Goal: Information Seeking & Learning: Learn about a topic

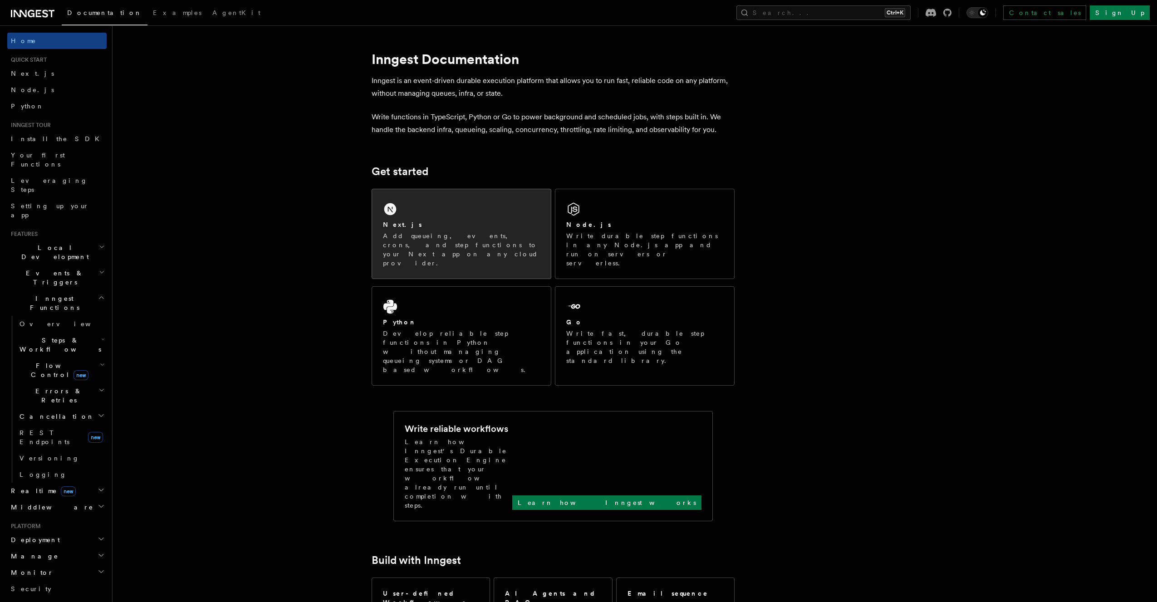
click at [465, 213] on div "Next.js Add queueing, events, crons, and step functions to your Next app on any…" at bounding box center [461, 233] width 179 height 89
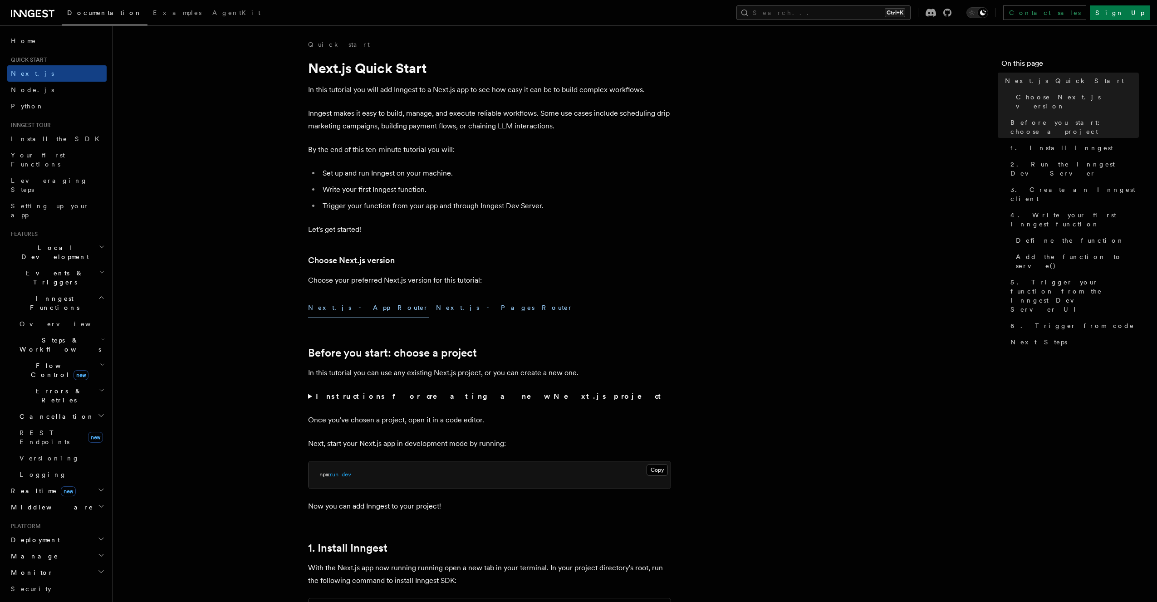
click at [436, 312] on button "Next.js - Pages Router" at bounding box center [504, 308] width 137 height 20
click at [349, 314] on button "Next.js - App Router" at bounding box center [368, 308] width 121 height 20
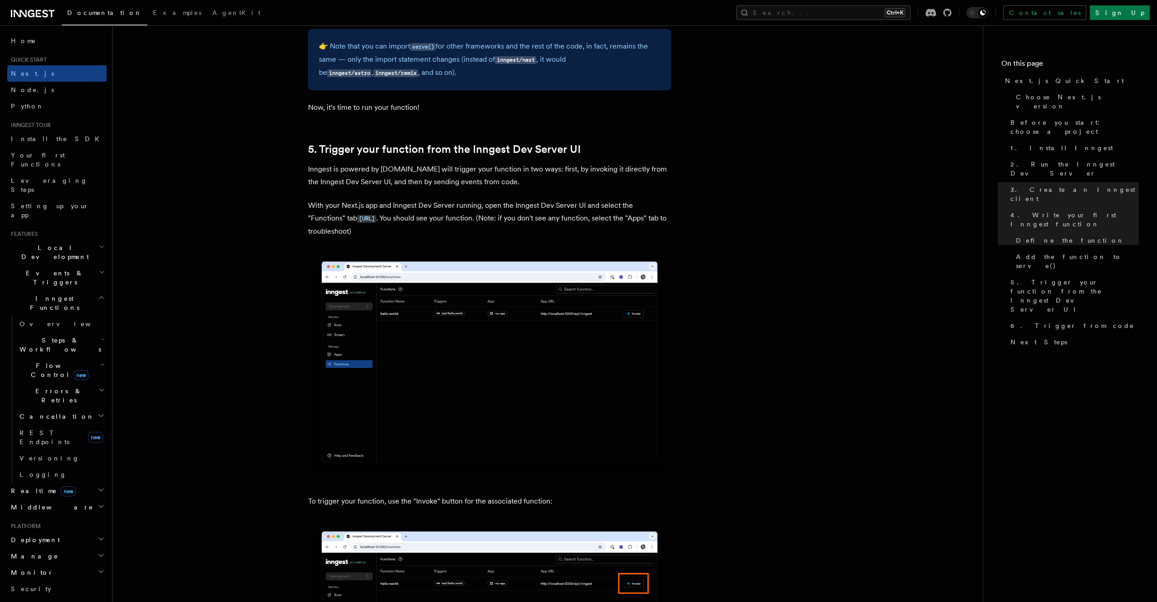
scroll to position [2117, 0]
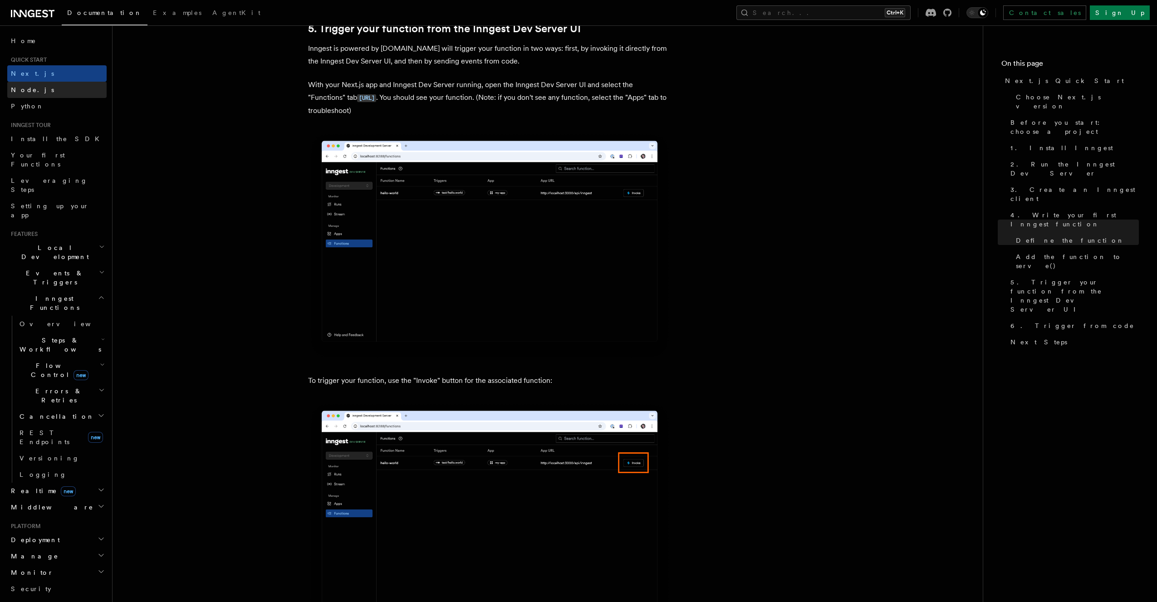
click at [85, 90] on link "Node.js" at bounding box center [56, 90] width 99 height 16
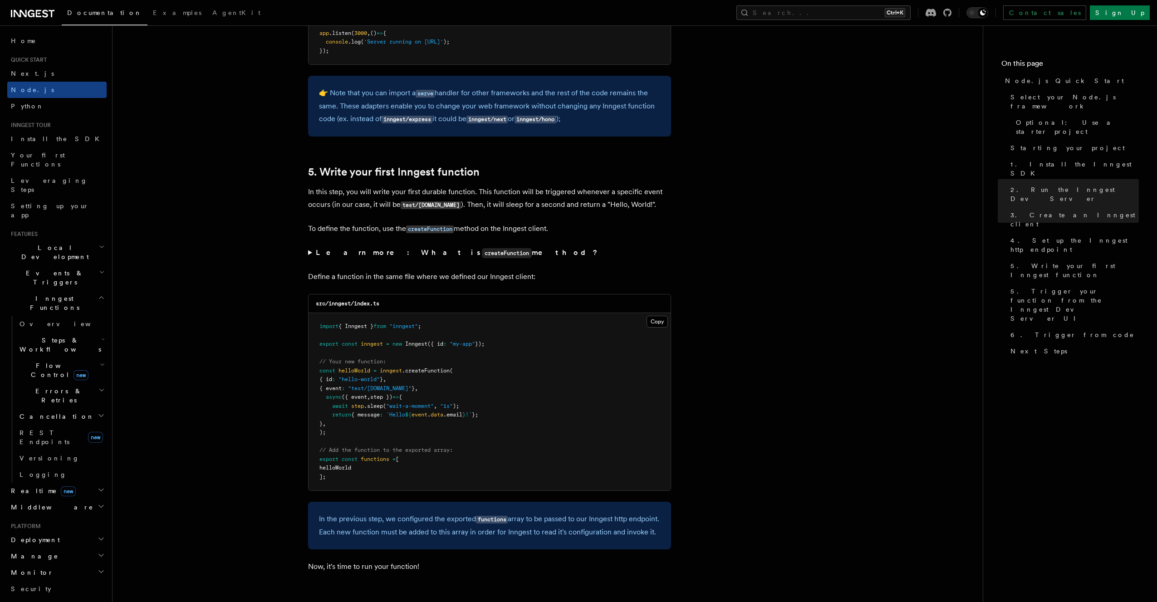
scroll to position [1633, 0]
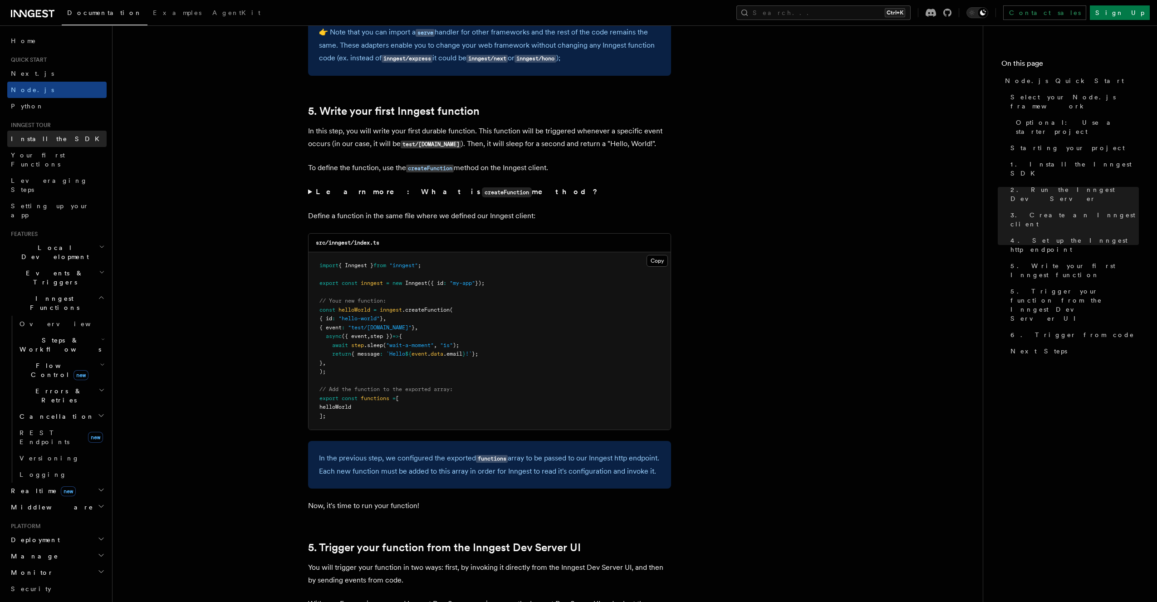
click at [65, 139] on link "Install the SDK" at bounding box center [56, 139] width 99 height 16
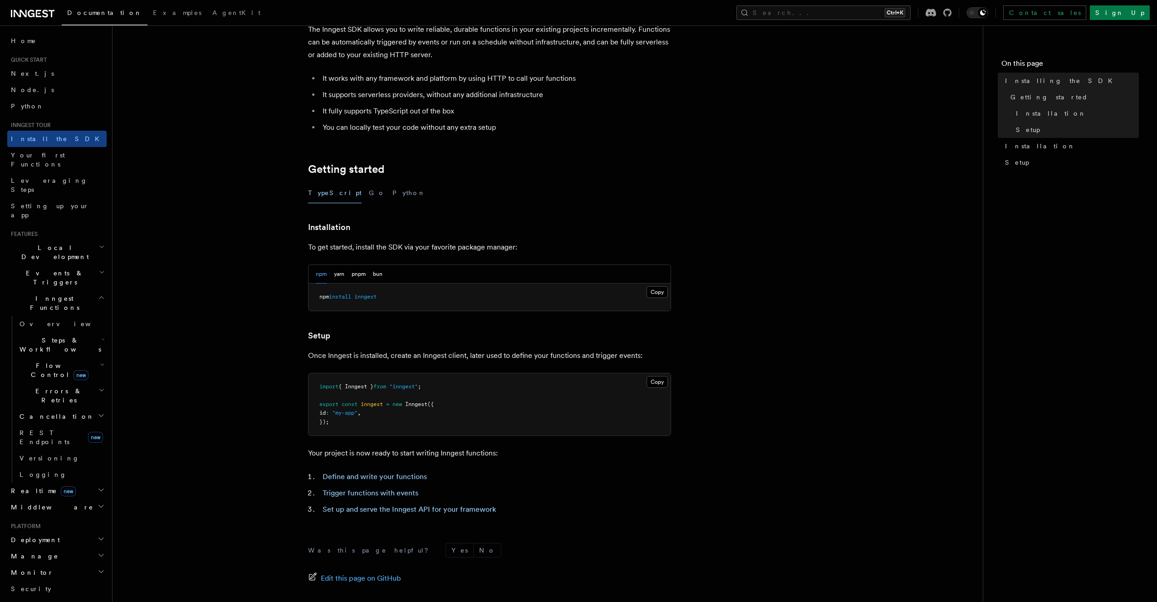
scroll to position [152, 0]
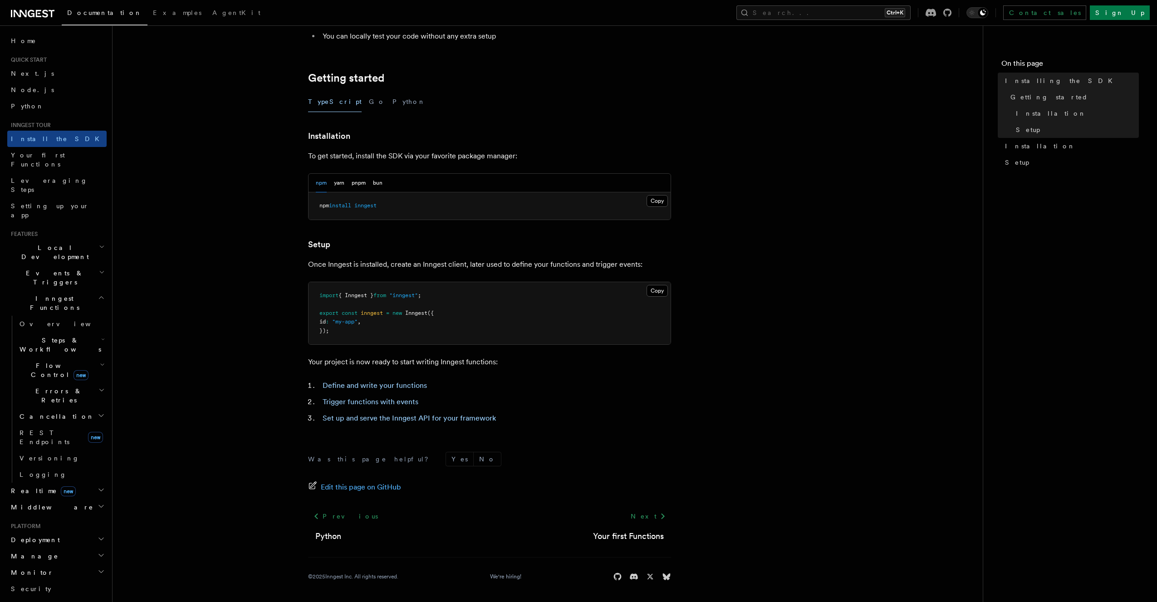
click at [67, 240] on h2 "Local Development" at bounding box center [56, 252] width 99 height 25
click at [78, 265] on link "Overview" at bounding box center [61, 273] width 91 height 16
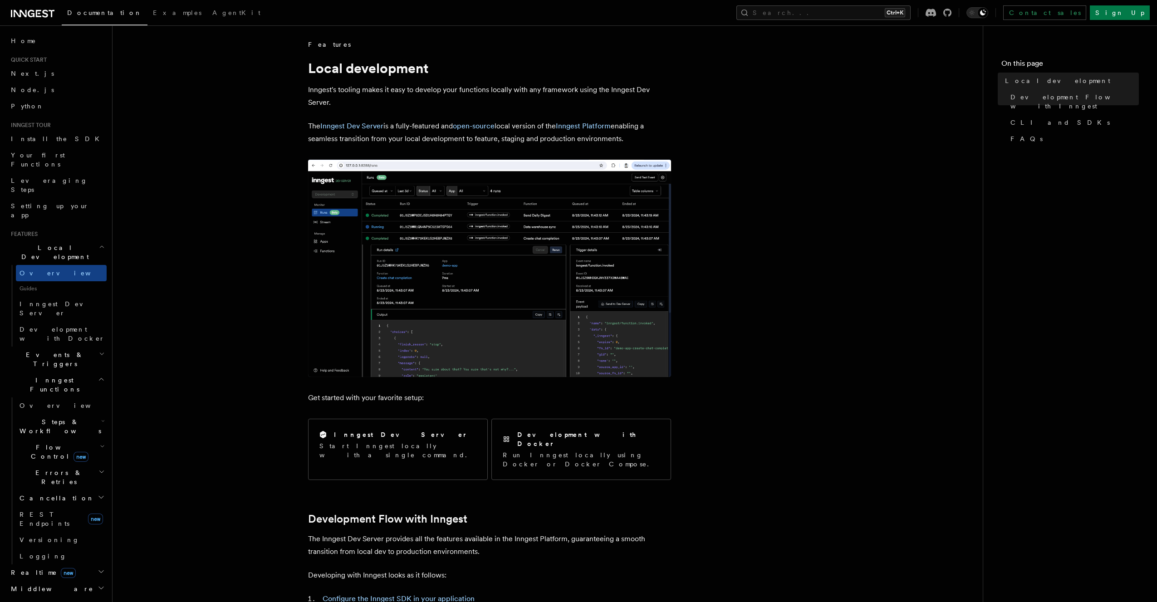
click at [401, 225] on img at bounding box center [489, 268] width 363 height 217
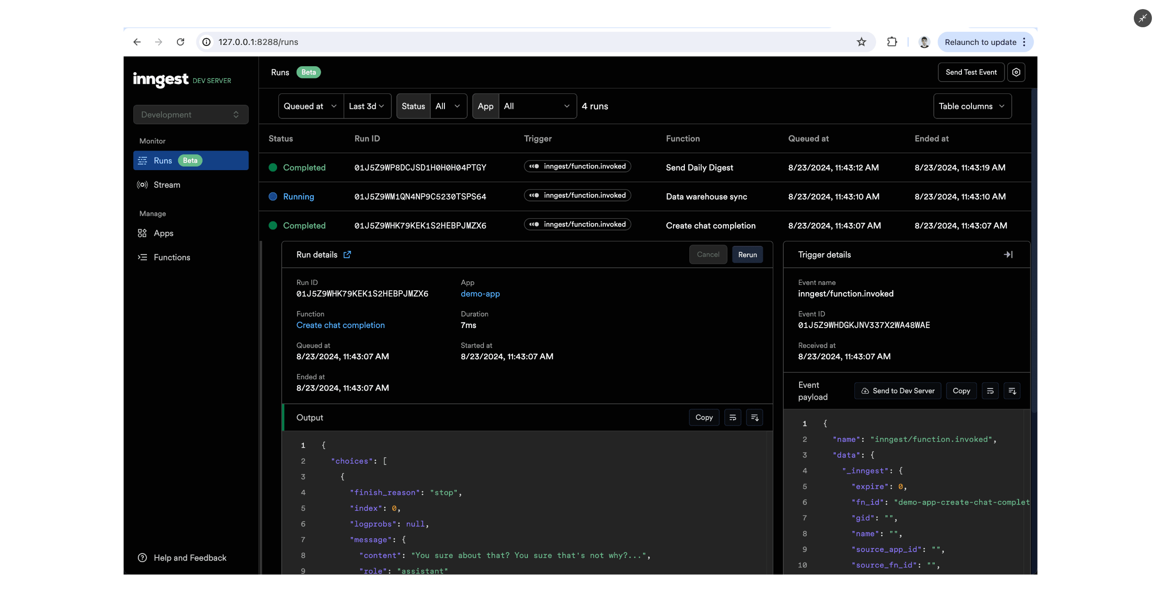
click at [401, 225] on img at bounding box center [581, 301] width 914 height 547
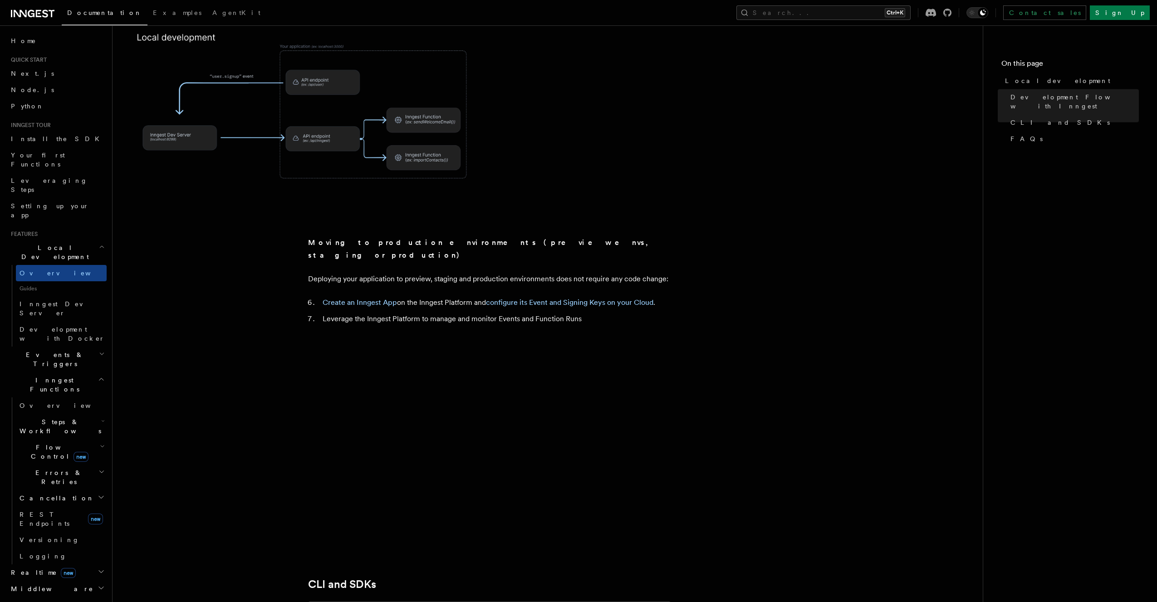
scroll to position [1257, 0]
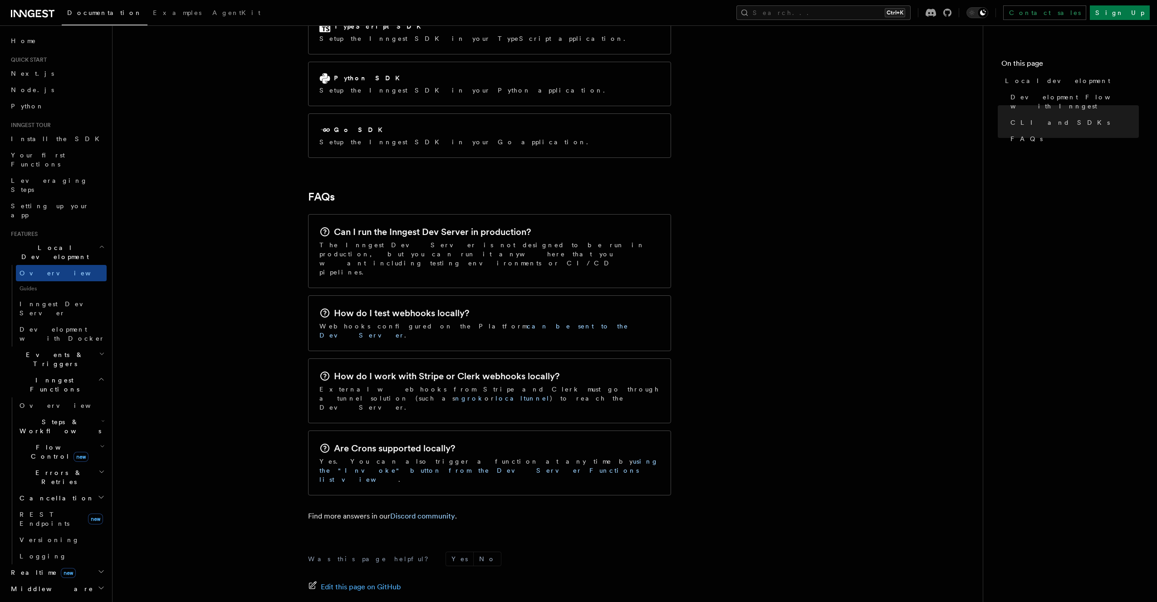
click at [449, 225] on h2 "Can I run the Inngest Dev Server in production?" at bounding box center [432, 231] width 197 height 13
click at [73, 452] on span "new" at bounding box center [80, 457] width 15 height 10
click at [74, 465] on link "Overview" at bounding box center [65, 473] width 82 height 16
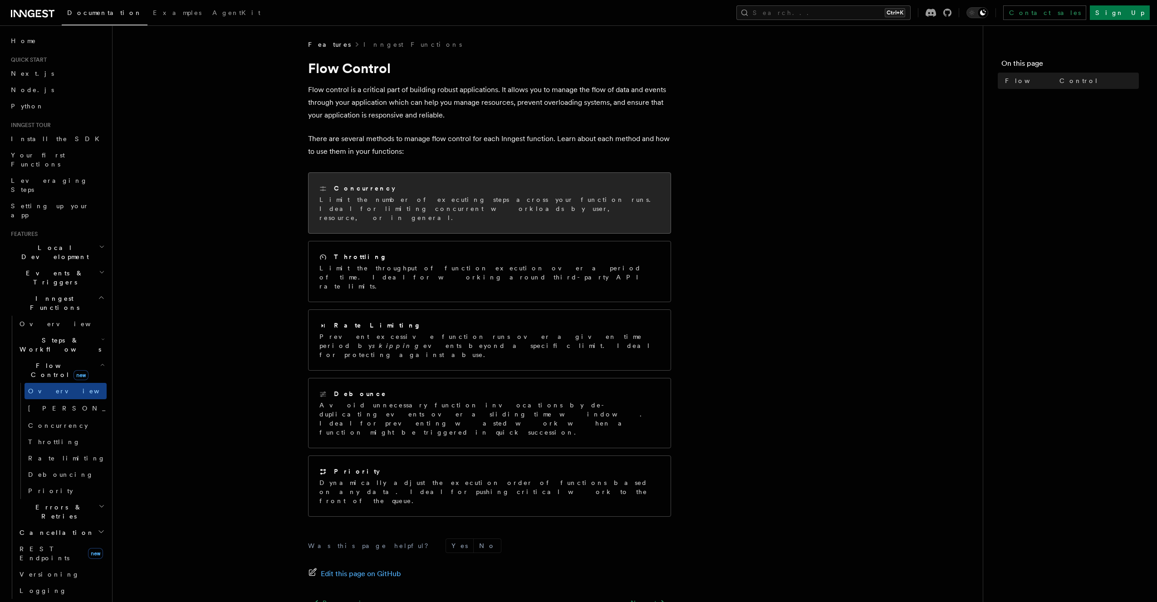
click at [573, 199] on p "Limit the number of executing steps across your function runs. Ideal for limiti…" at bounding box center [489, 208] width 340 height 27
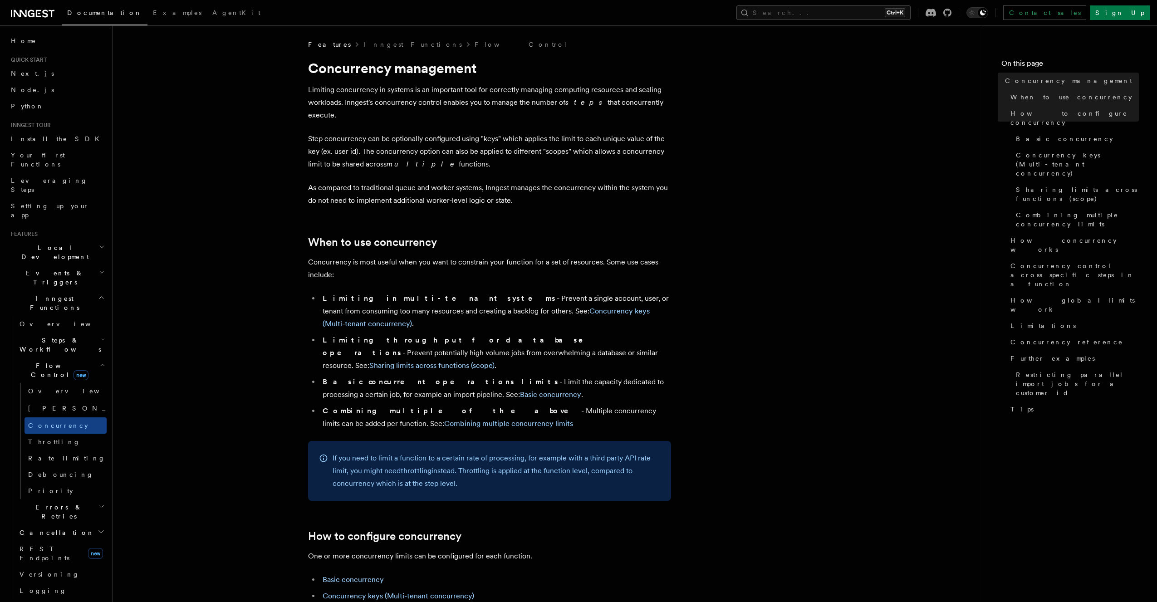
click at [93, 332] on h2 "Steps & Workflows" at bounding box center [61, 344] width 91 height 25
click at [79, 357] on link "Overview" at bounding box center [65, 365] width 82 height 16
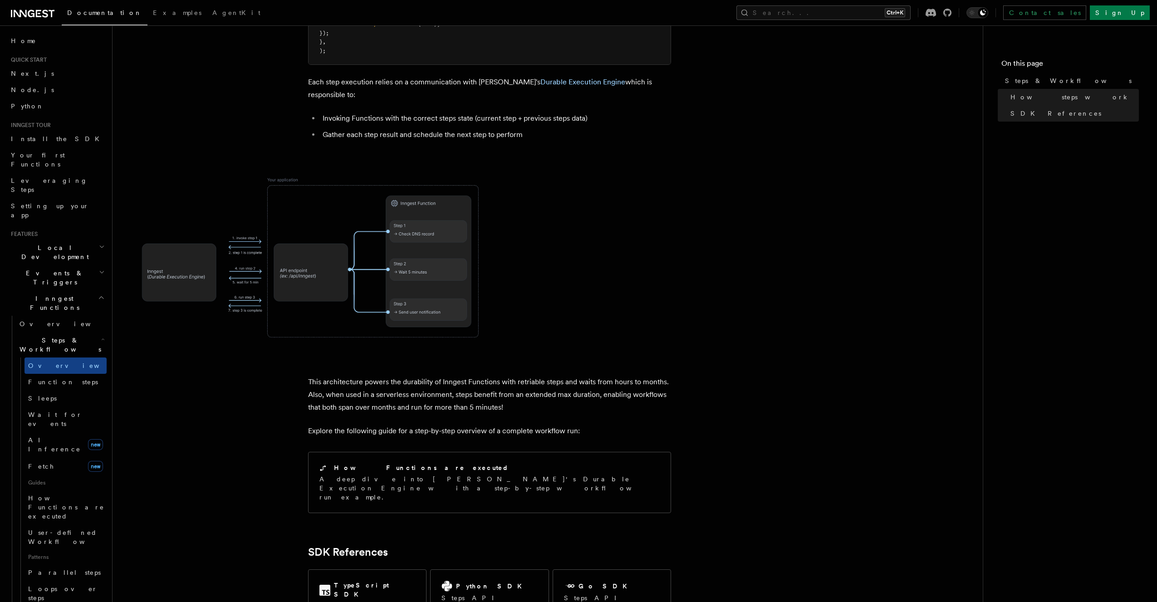
scroll to position [724, 0]
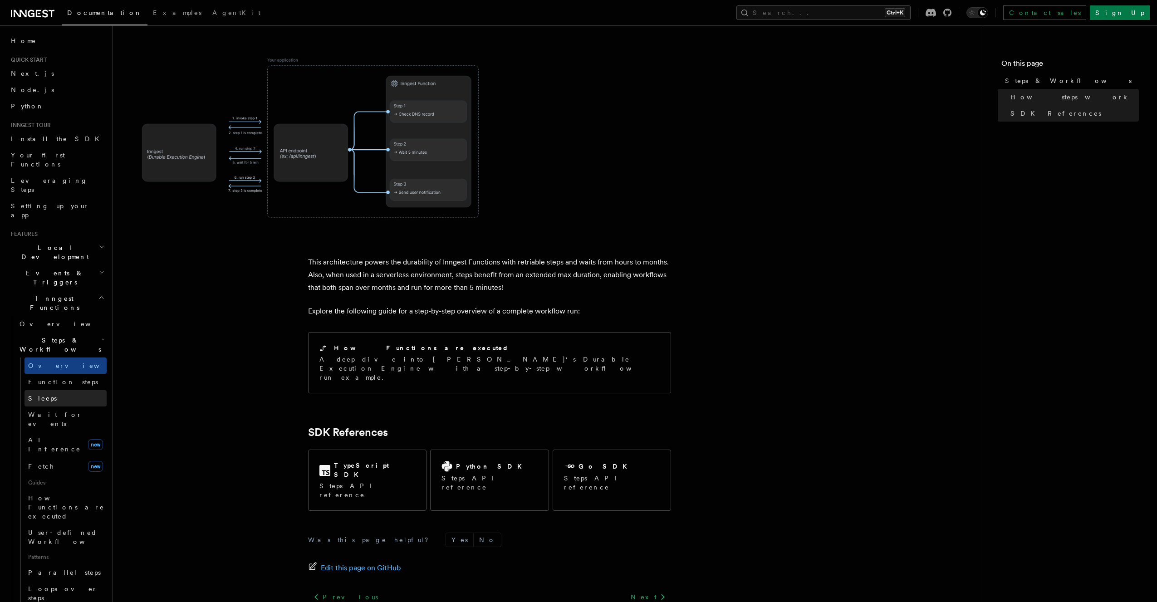
click at [83, 390] on link "Sleeps" at bounding box center [65, 398] width 82 height 16
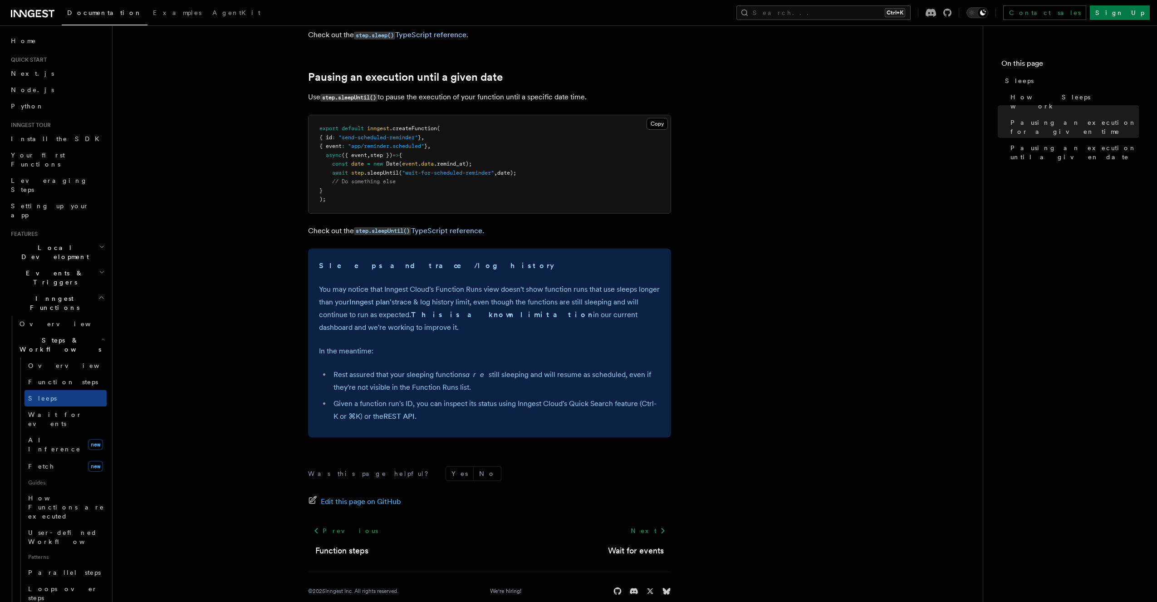
scroll to position [499, 0]
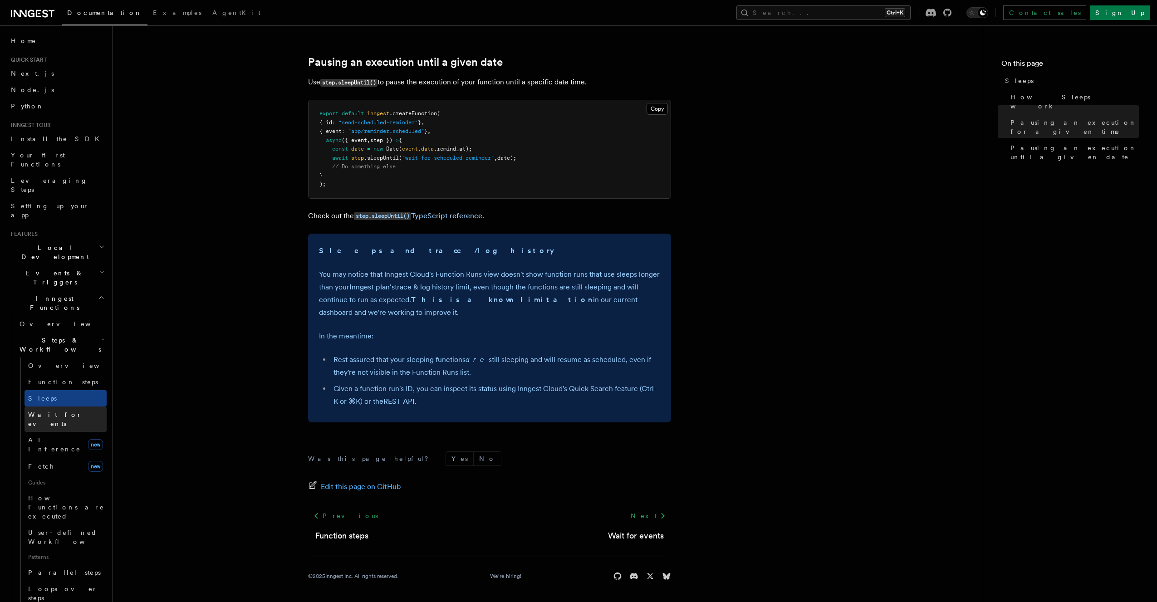
click at [73, 406] on link "Wait for events" at bounding box center [65, 418] width 82 height 25
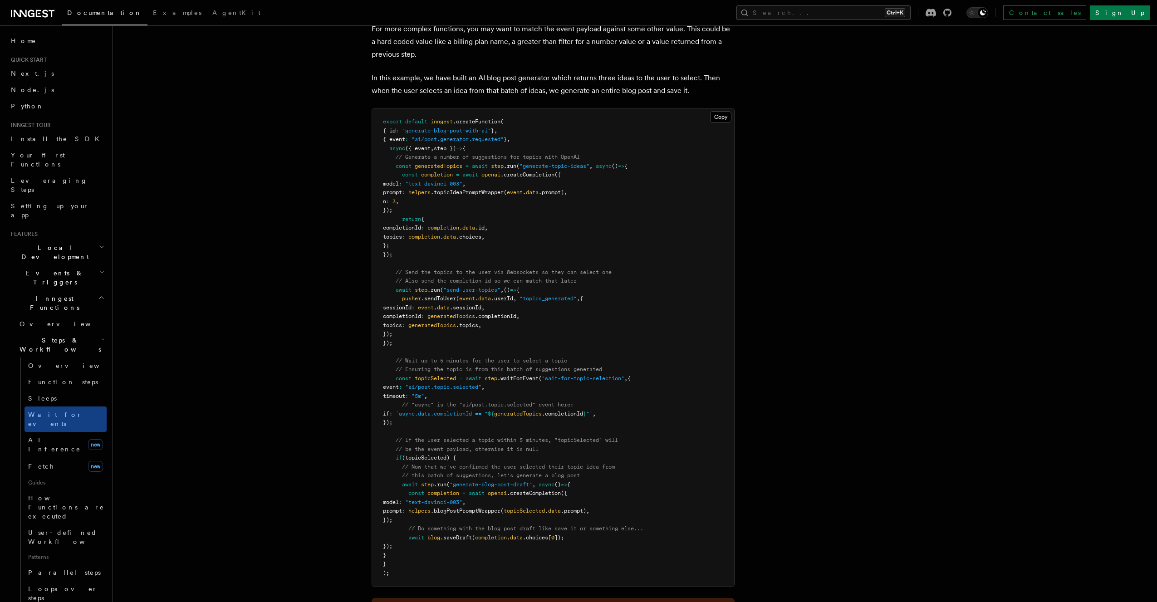
scroll to position [786, 0]
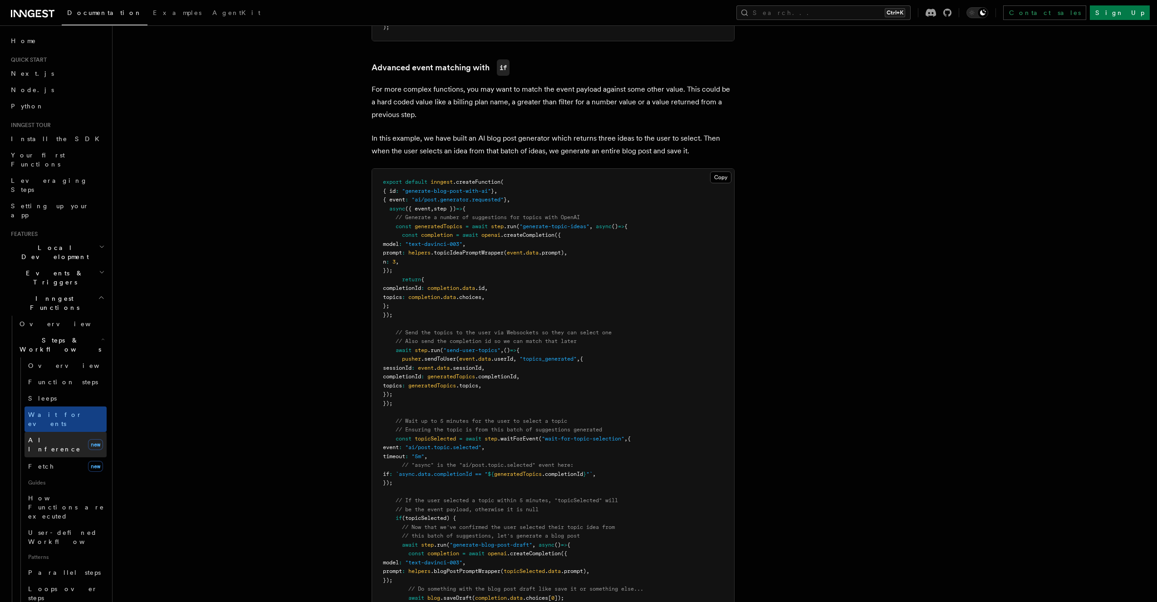
click at [70, 432] on link "AI Inference new" at bounding box center [65, 444] width 82 height 25
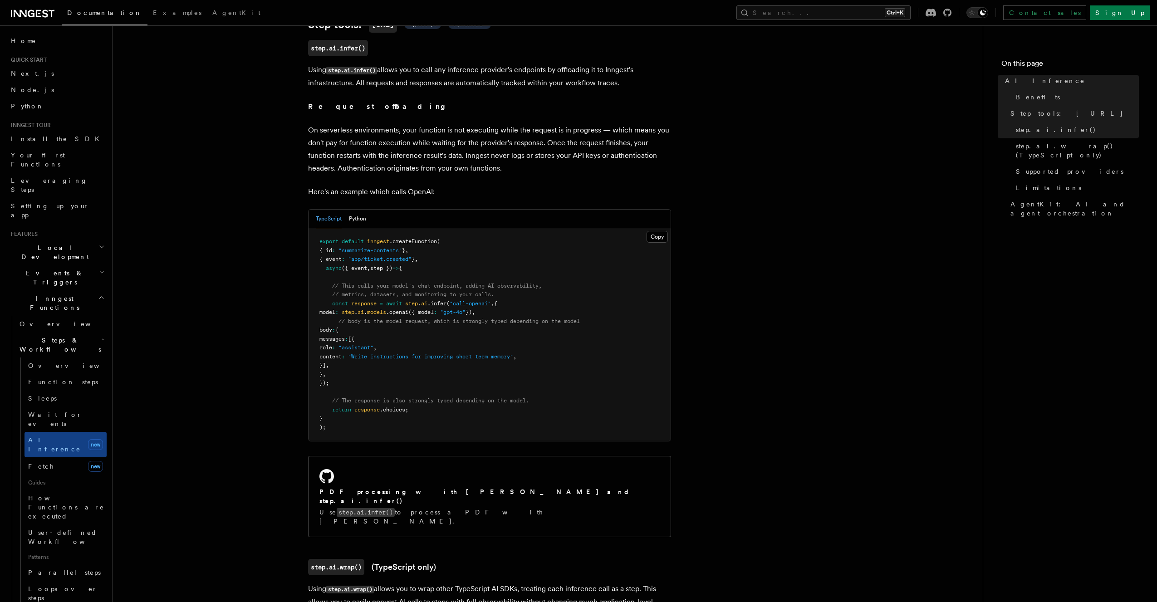
scroll to position [423, 0]
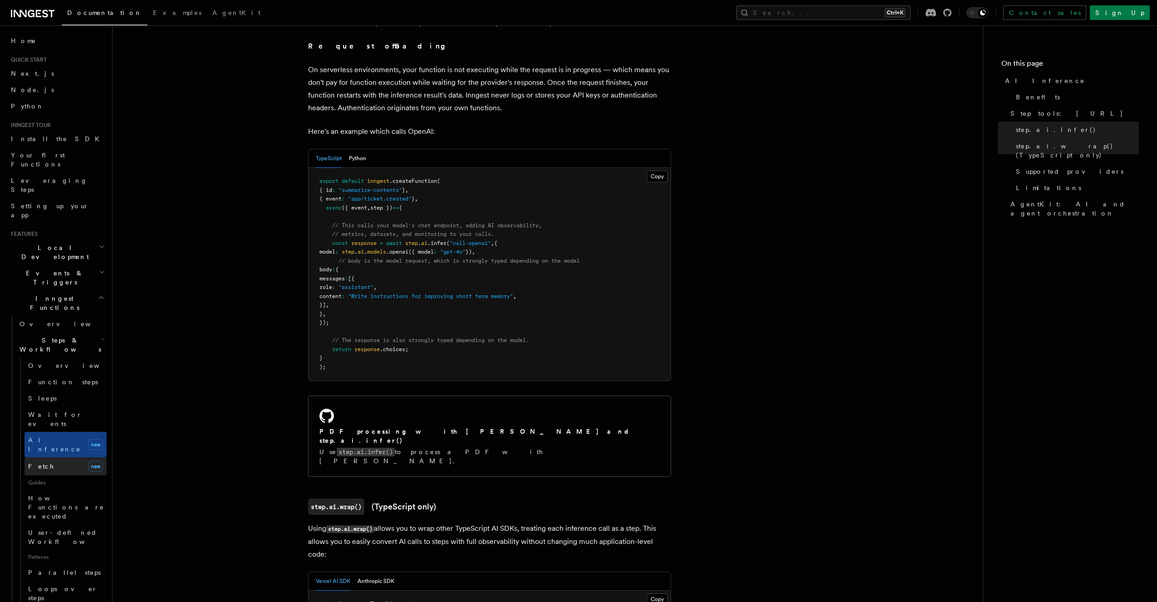
click at [49, 457] on link "Fetch new" at bounding box center [65, 466] width 82 height 18
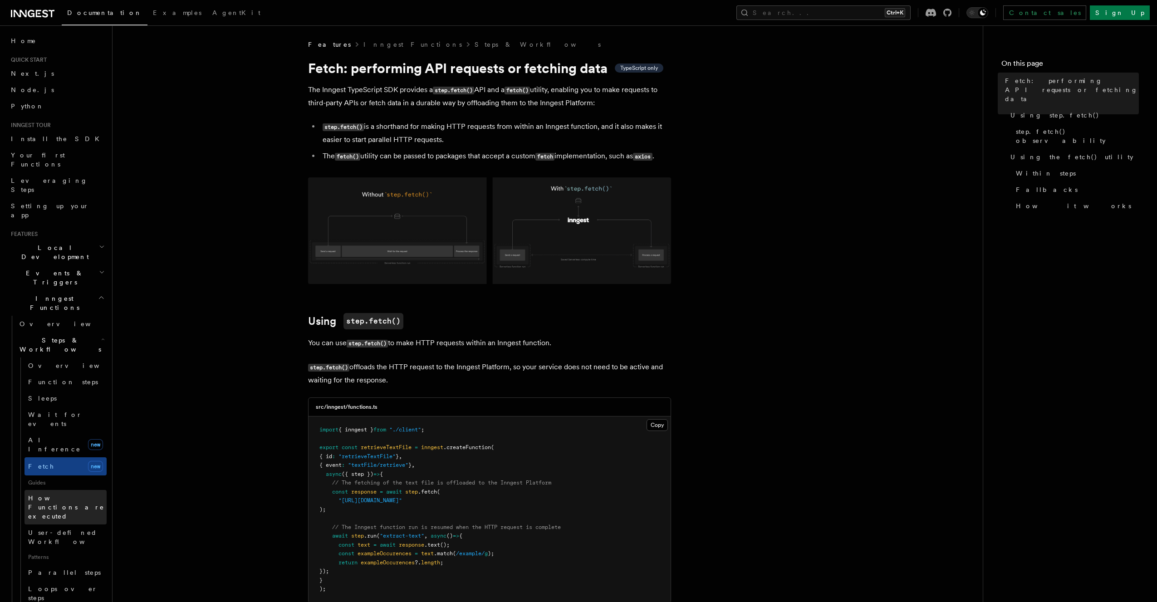
click at [48, 494] on span "How Functions are executed" at bounding box center [66, 506] width 76 height 25
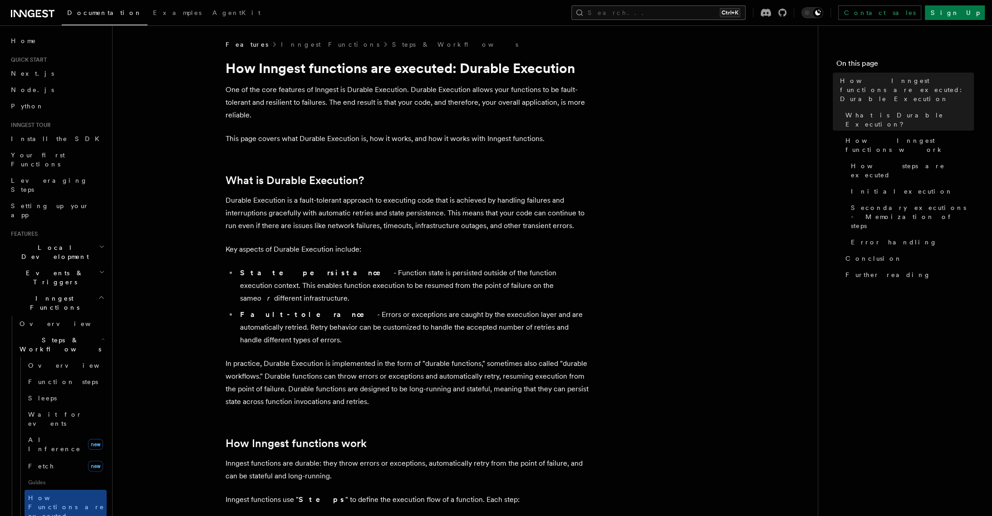
click at [676, 13] on button "Search... Ctrl+K" at bounding box center [658, 12] width 174 height 15
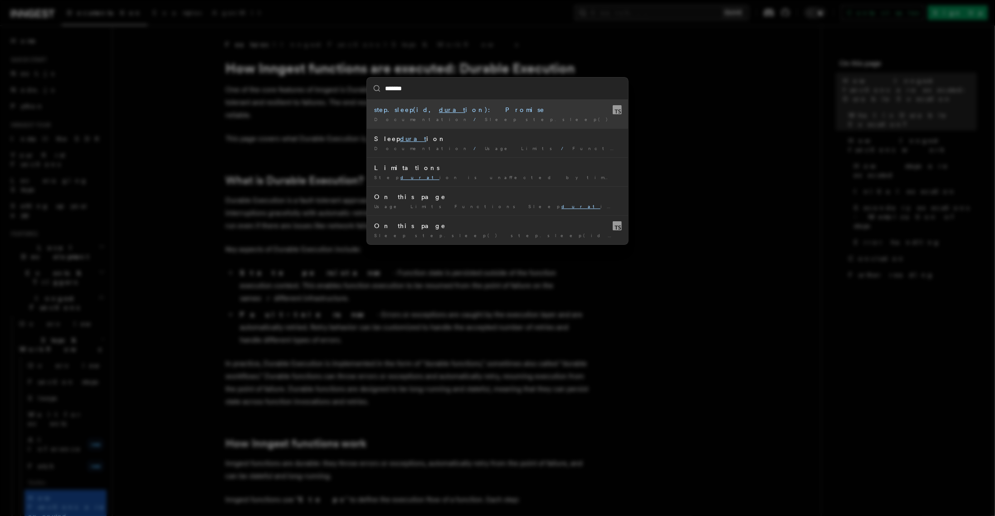
type input "********"
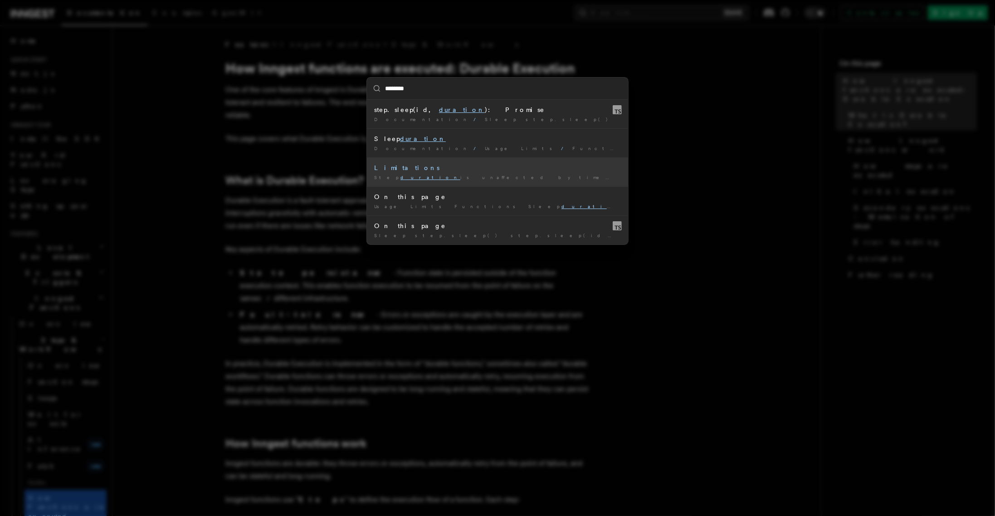
click at [544, 171] on li "Limitations Step duration is unaffected by timeouts. For example, a 5 …" at bounding box center [497, 171] width 261 height 29
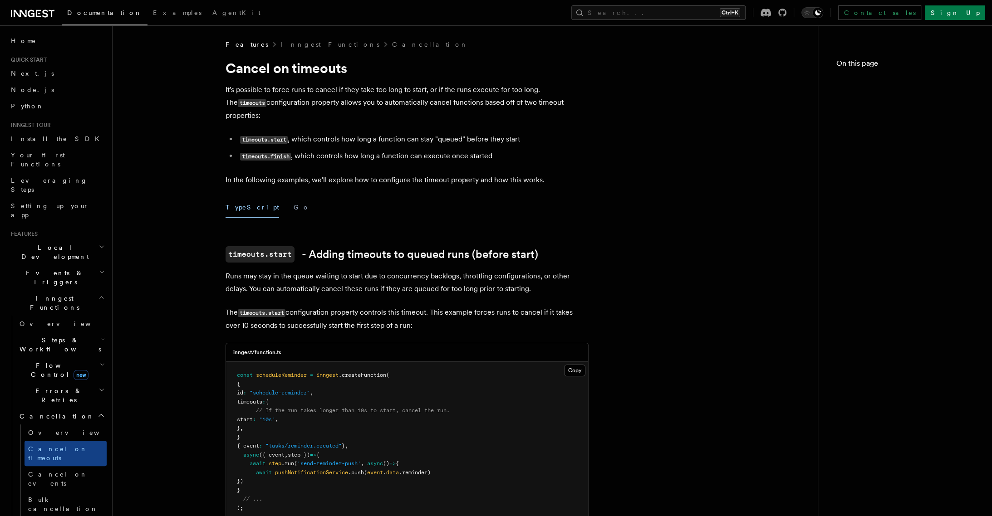
scroll to position [739, 0]
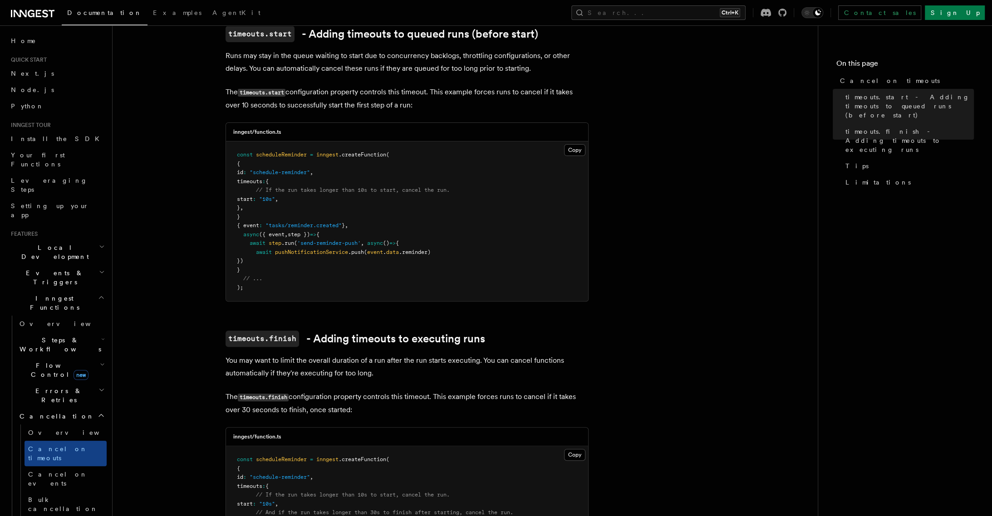
scroll to position [0, 0]
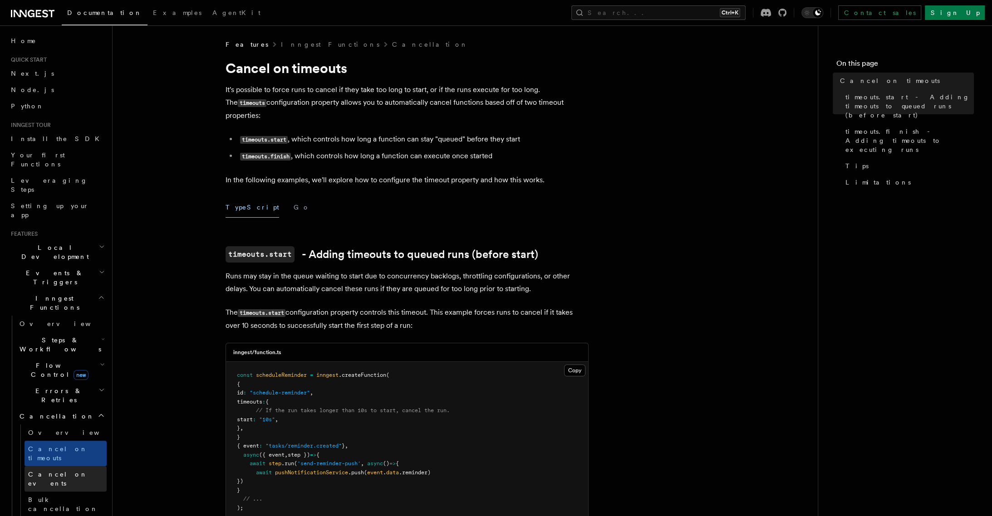
click at [46, 471] on span "Cancel on events" at bounding box center [57, 479] width 59 height 16
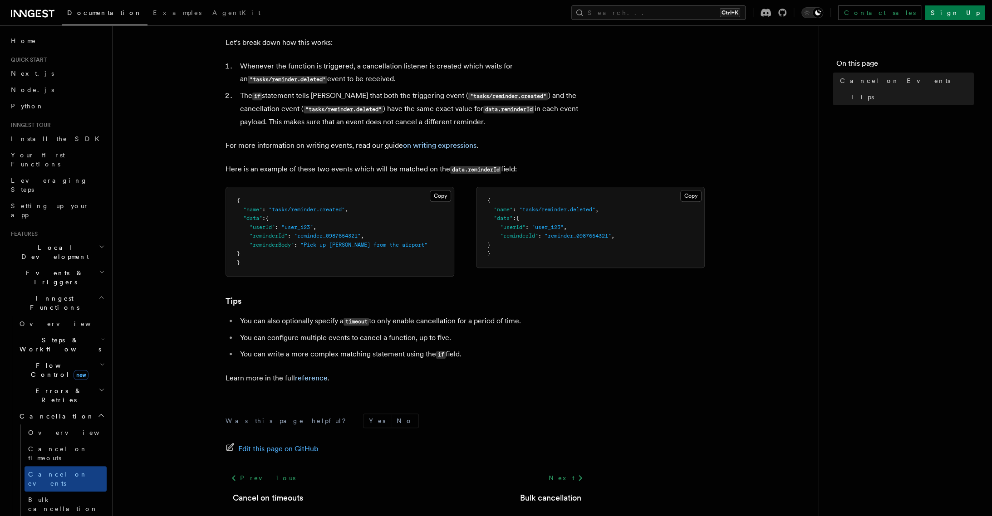
scroll to position [520, 0]
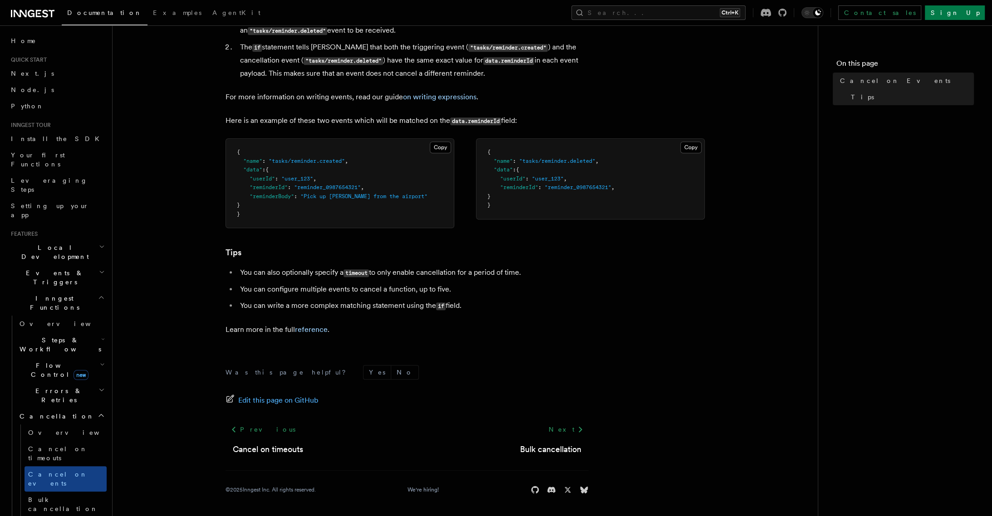
click at [91, 383] on h2 "Errors & Retries" at bounding box center [61, 395] width 91 height 25
click at [81, 408] on link "Overview" at bounding box center [65, 416] width 82 height 16
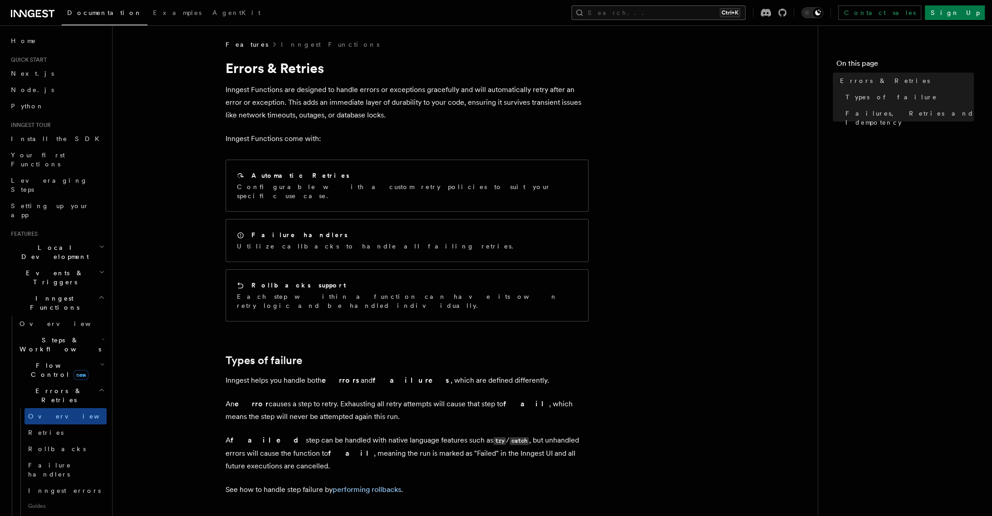
click at [706, 13] on button "Search... Ctrl+K" at bounding box center [658, 12] width 174 height 15
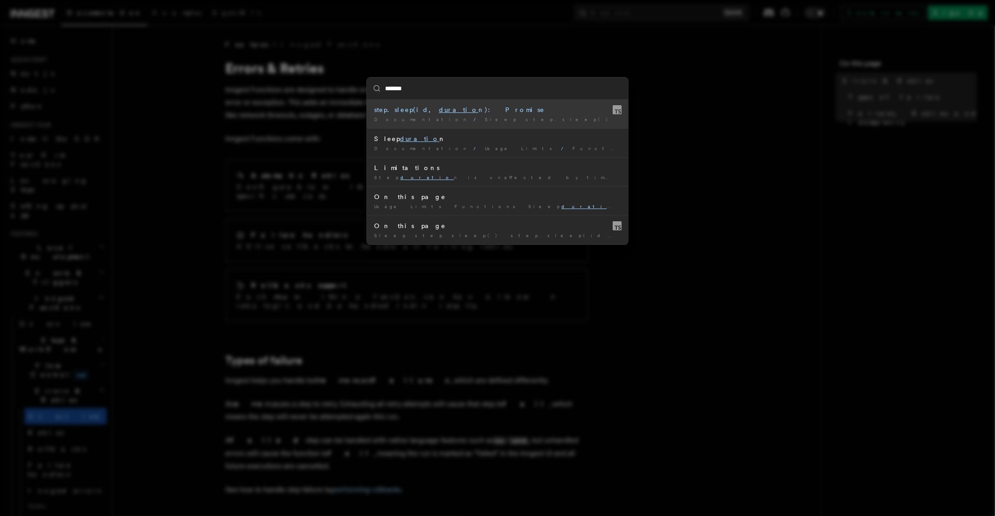
type input "********"
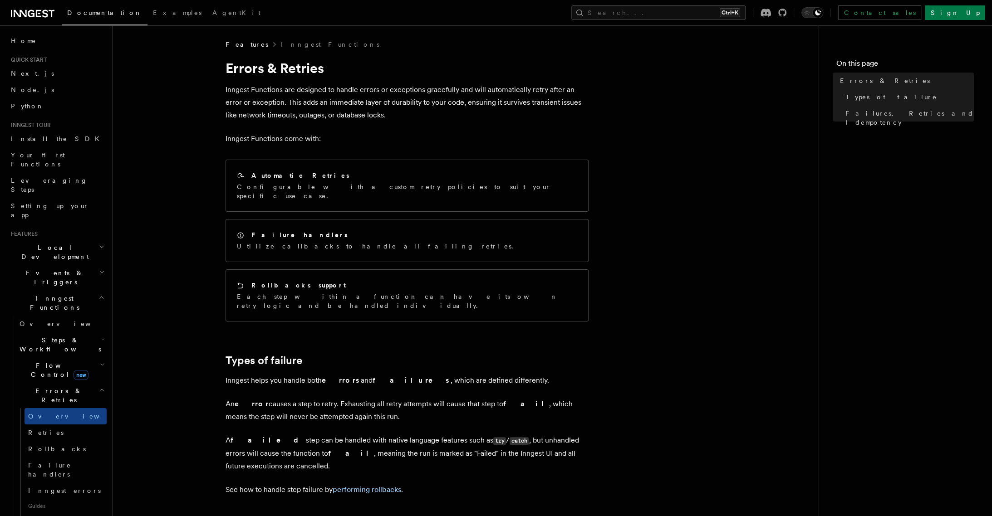
click at [296, 98] on p "Inngest Functions are designed to handle errors or exceptions gracefully and wi…" at bounding box center [406, 102] width 363 height 38
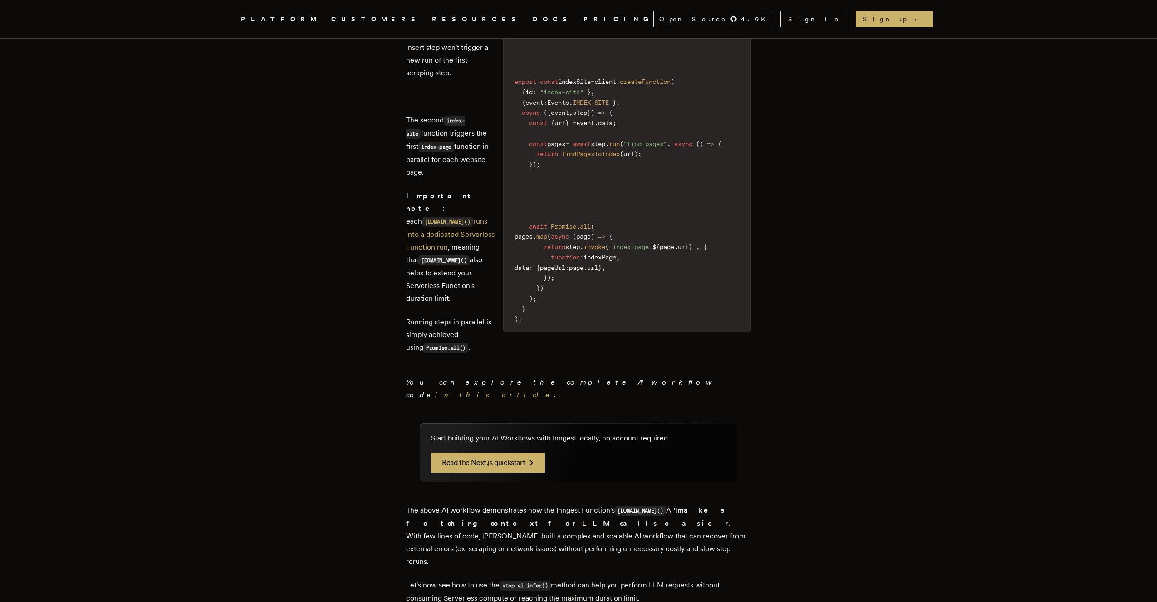
scroll to position [1391, 0]
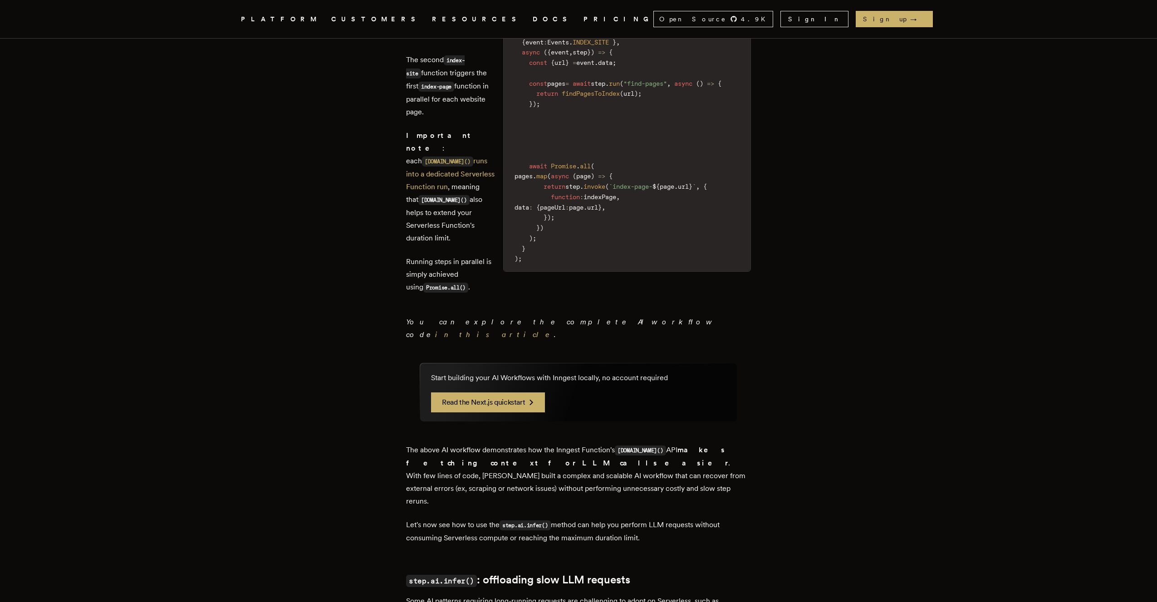
click at [435, 245] on p "Important note : each step.run() runs into a dedicated Serverless Function run …" at bounding box center [451, 186] width 90 height 115
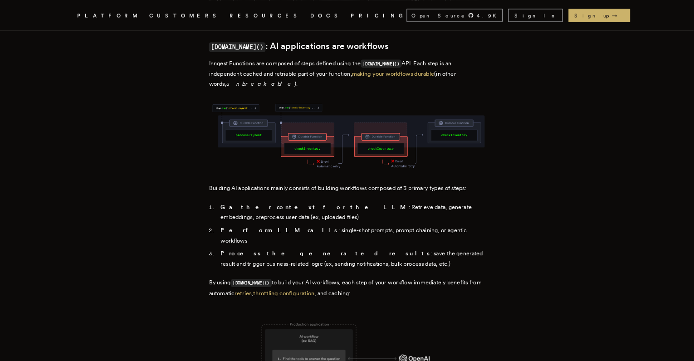
scroll to position [484, 0]
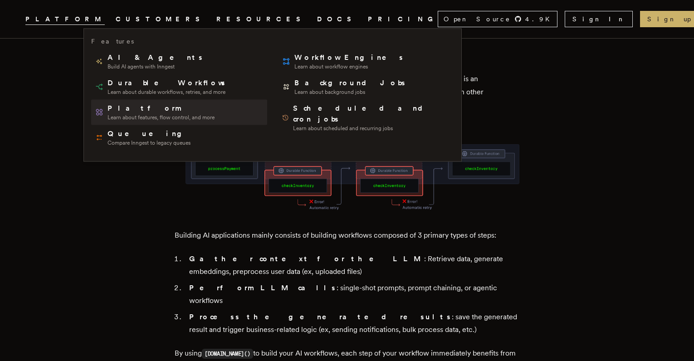
click at [158, 108] on span "Platform" at bounding box center [161, 108] width 107 height 11
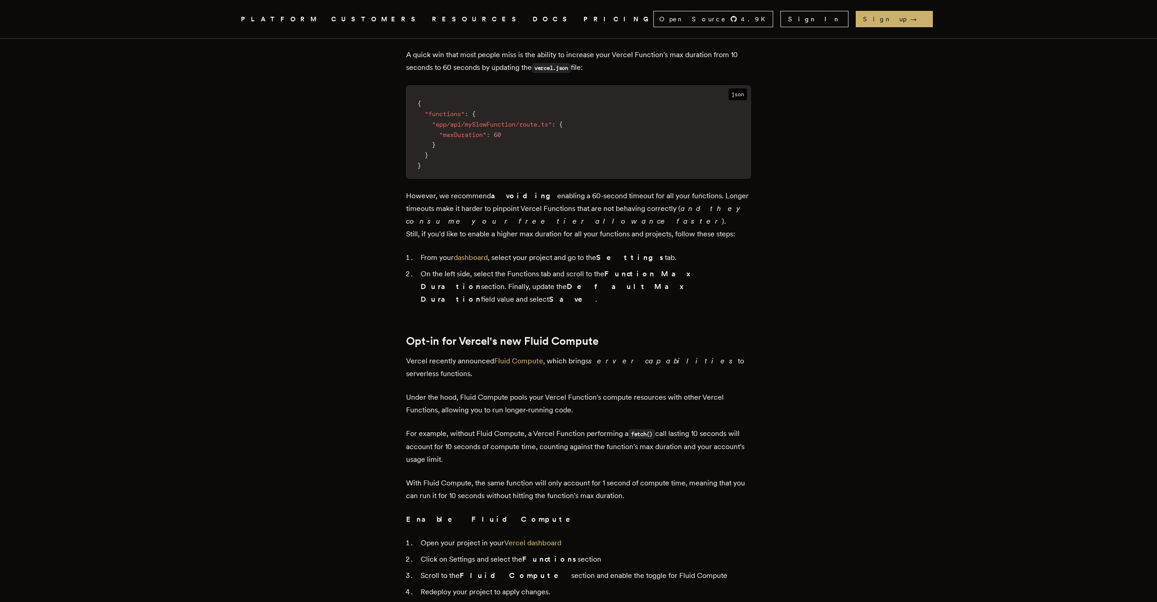
scroll to position [665, 0]
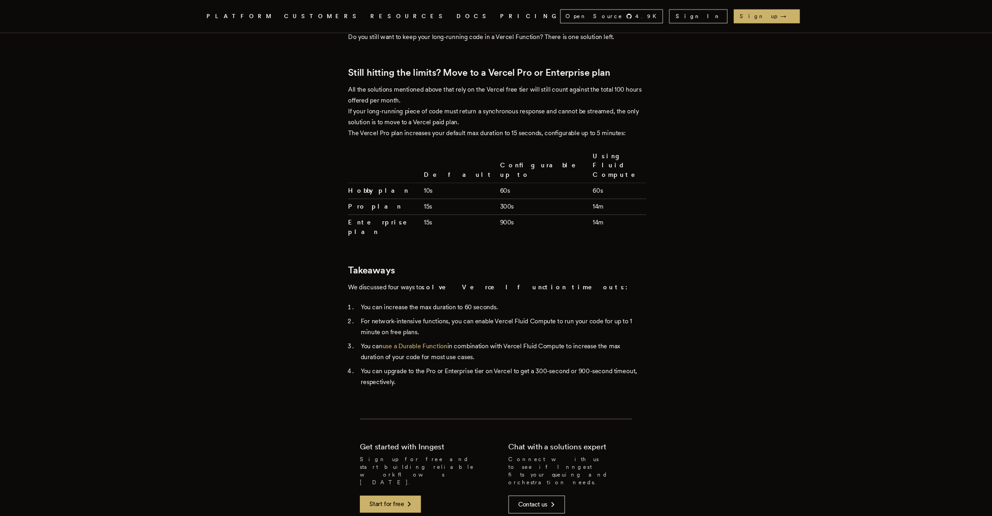
scroll to position [2117, 0]
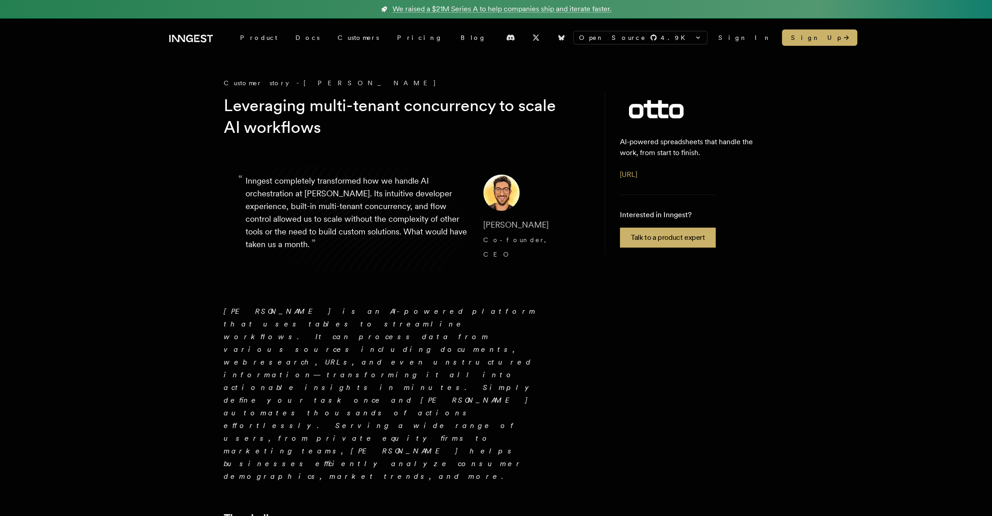
scroll to position [52, 0]
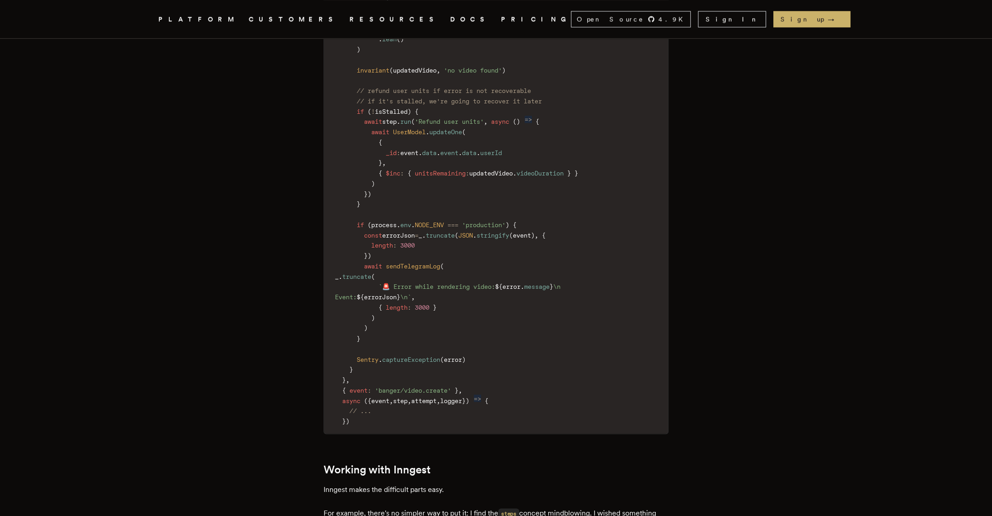
scroll to position [5288, 0]
